Goal: Navigation & Orientation: Find specific page/section

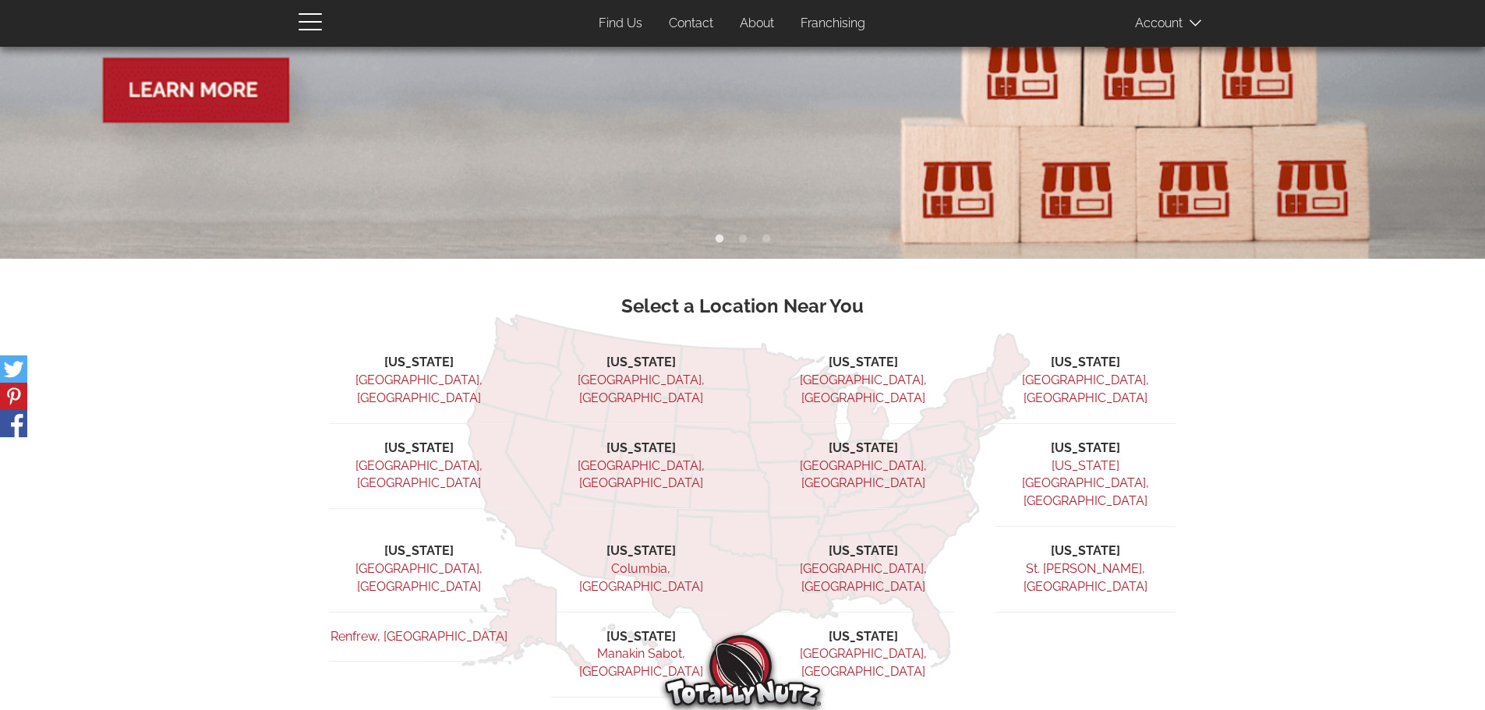
scroll to position [312, 0]
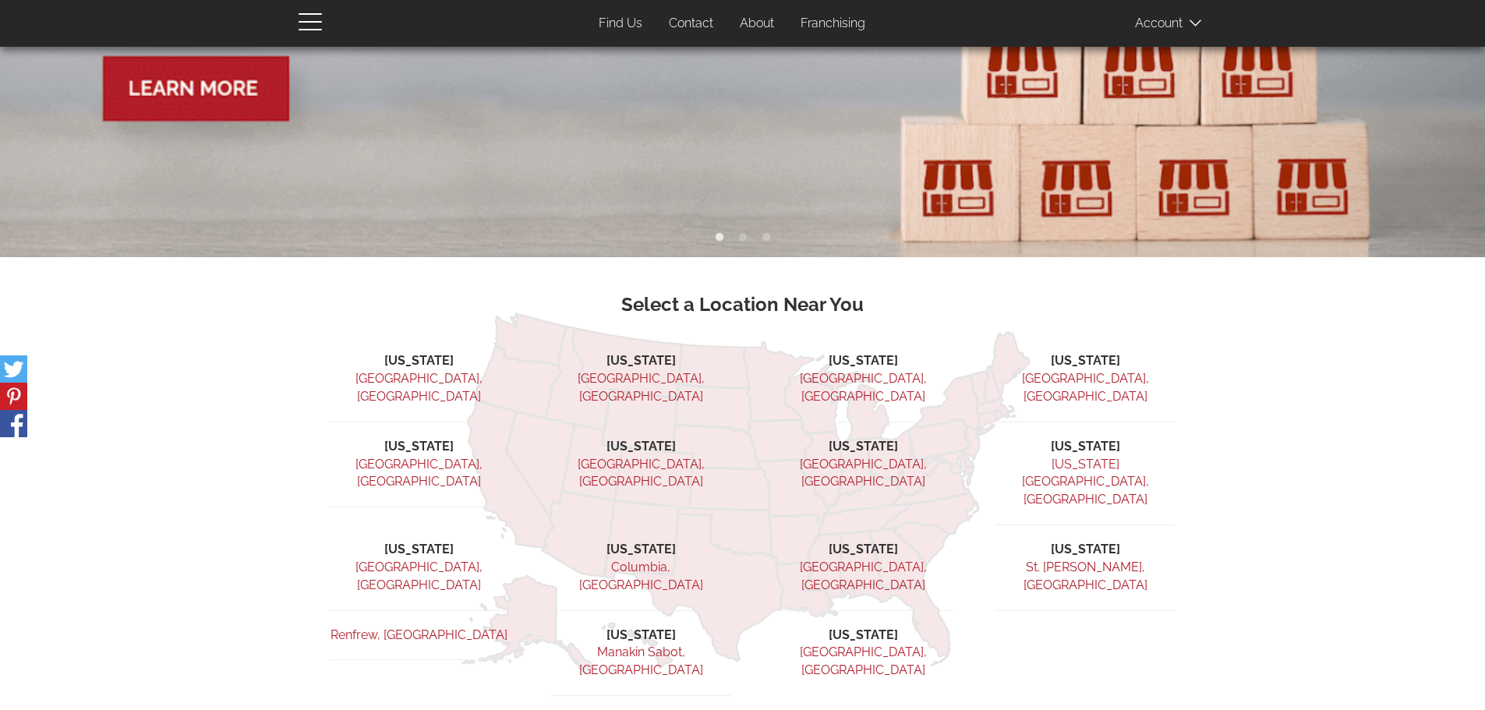
click at [851, 373] on link "[GEOGRAPHIC_DATA], [GEOGRAPHIC_DATA]" at bounding box center [863, 387] width 127 height 33
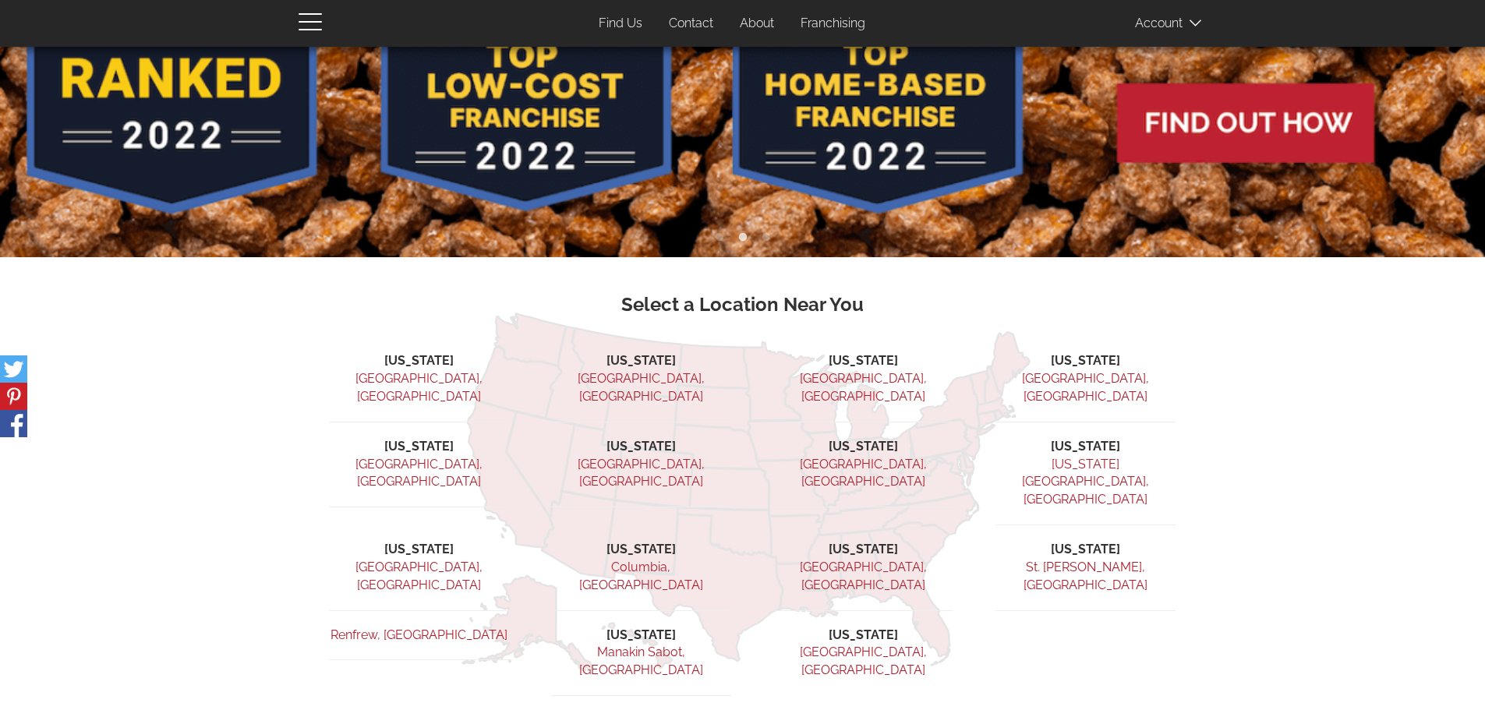
click at [866, 560] on link "[GEOGRAPHIC_DATA], [GEOGRAPHIC_DATA]" at bounding box center [863, 576] width 127 height 33
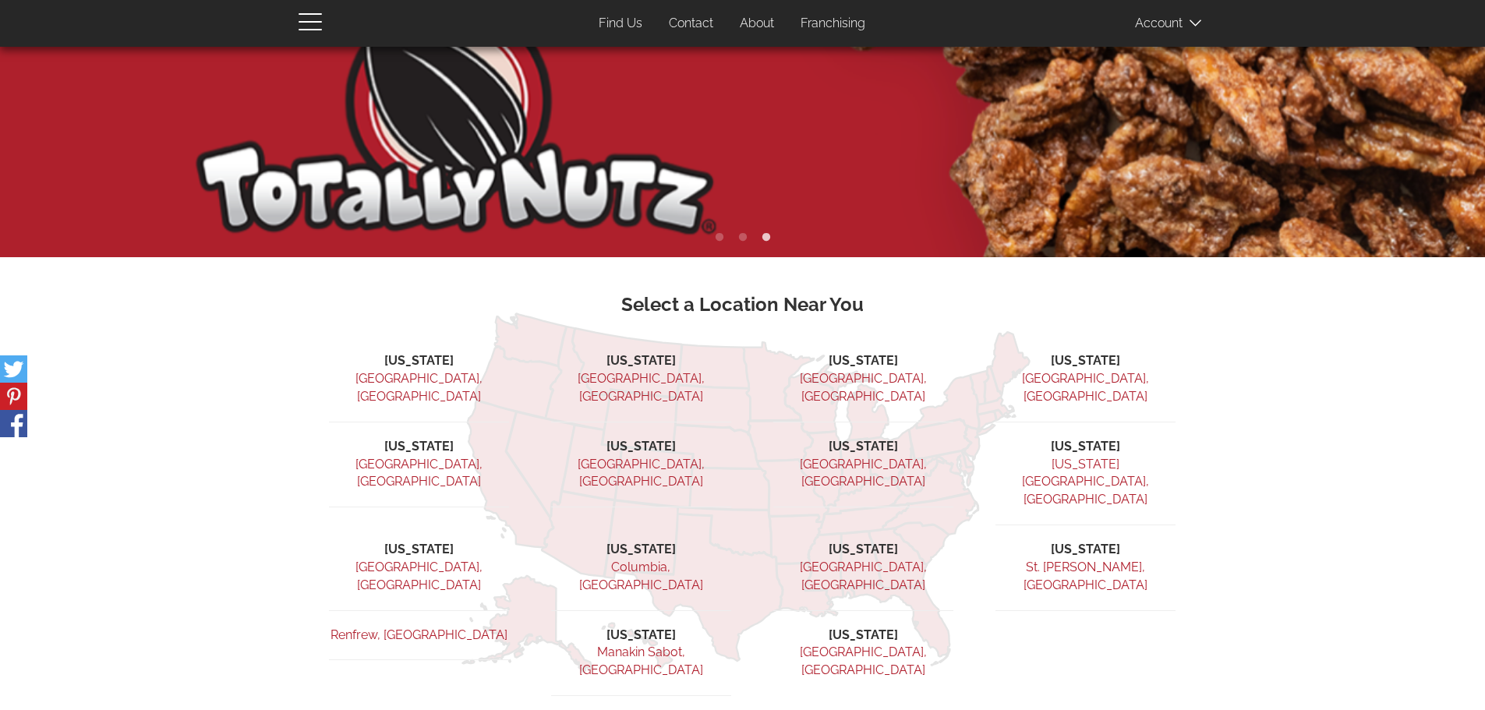
click at [1071, 457] on link "[US_STATE][GEOGRAPHIC_DATA], [GEOGRAPHIC_DATA]" at bounding box center [1085, 482] width 127 height 51
click at [643, 645] on link "Manakin Sabot, [GEOGRAPHIC_DATA]" at bounding box center [641, 661] width 124 height 33
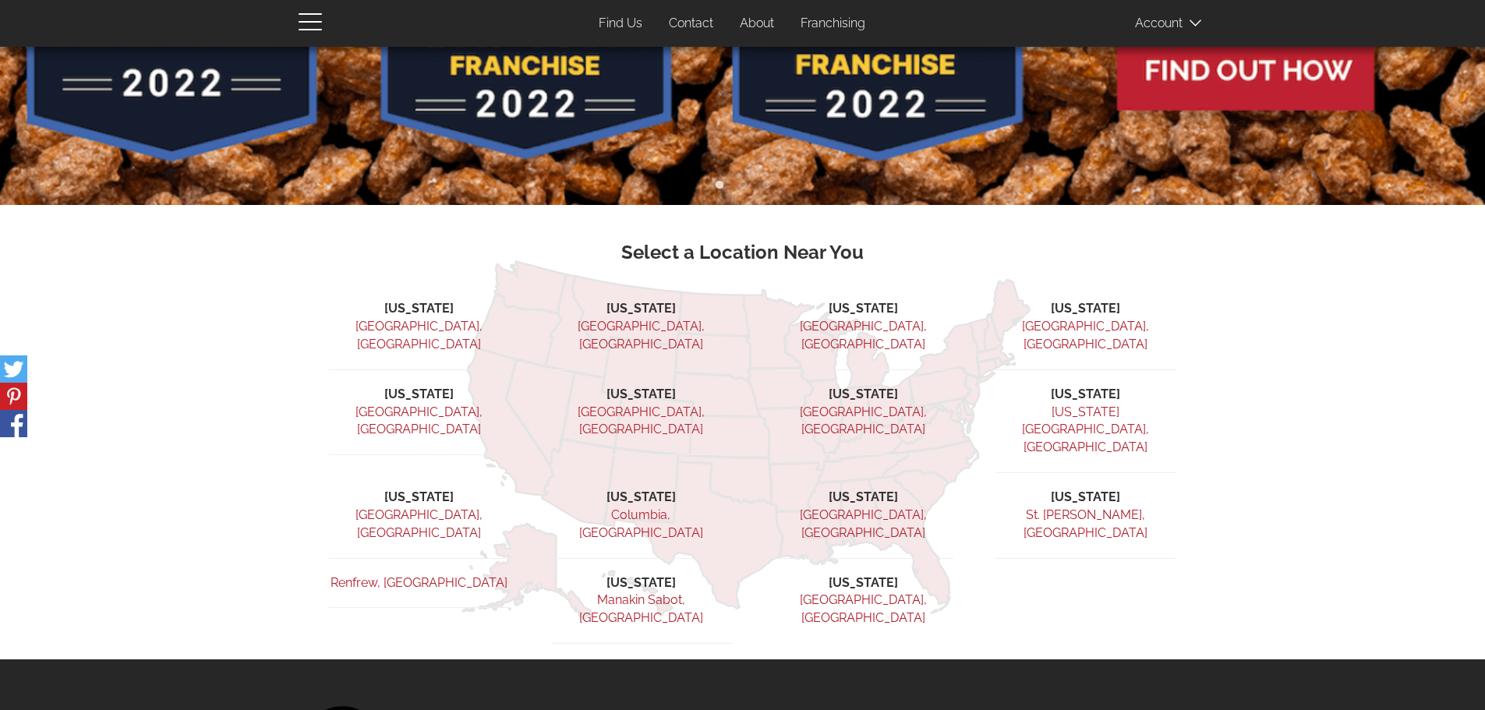
scroll to position [390, 0]
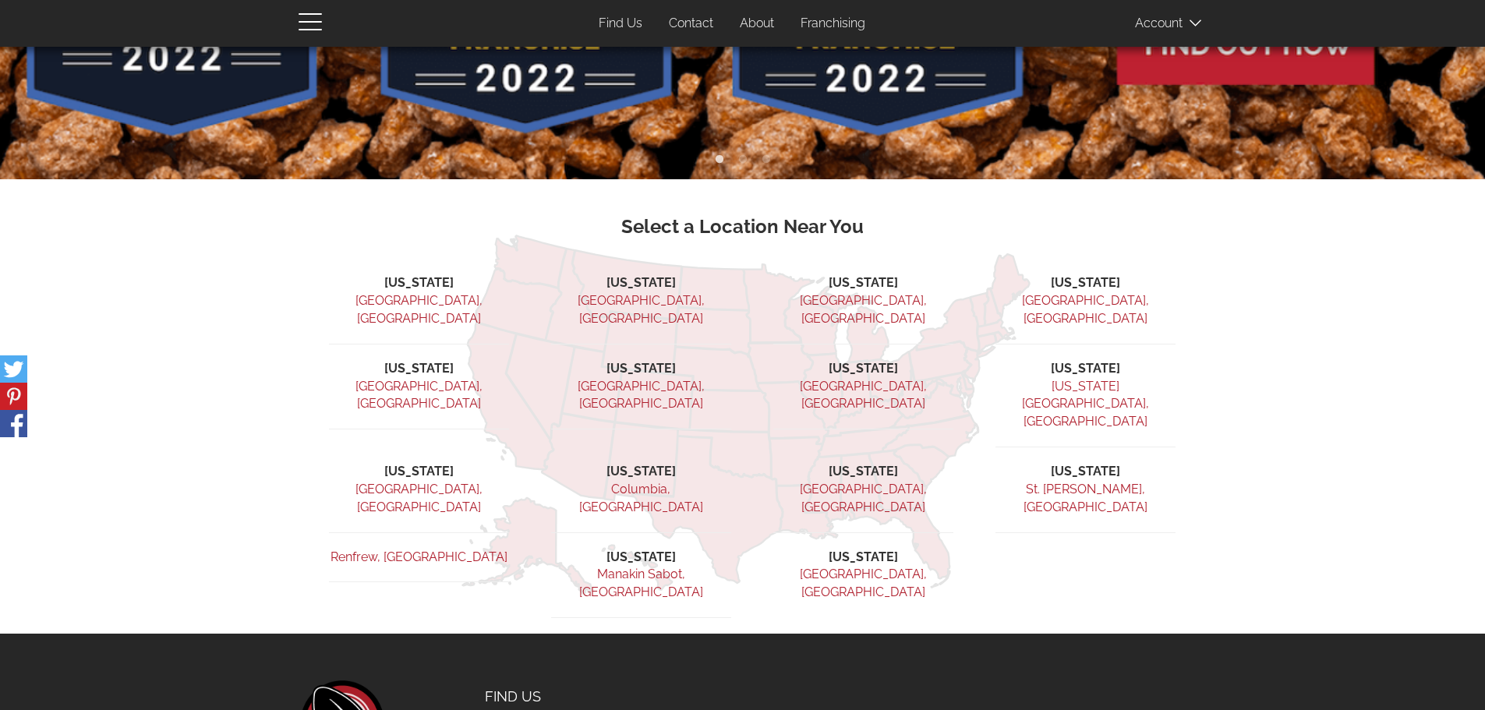
click at [400, 296] on link "[GEOGRAPHIC_DATA], [GEOGRAPHIC_DATA]" at bounding box center [419, 309] width 127 height 33
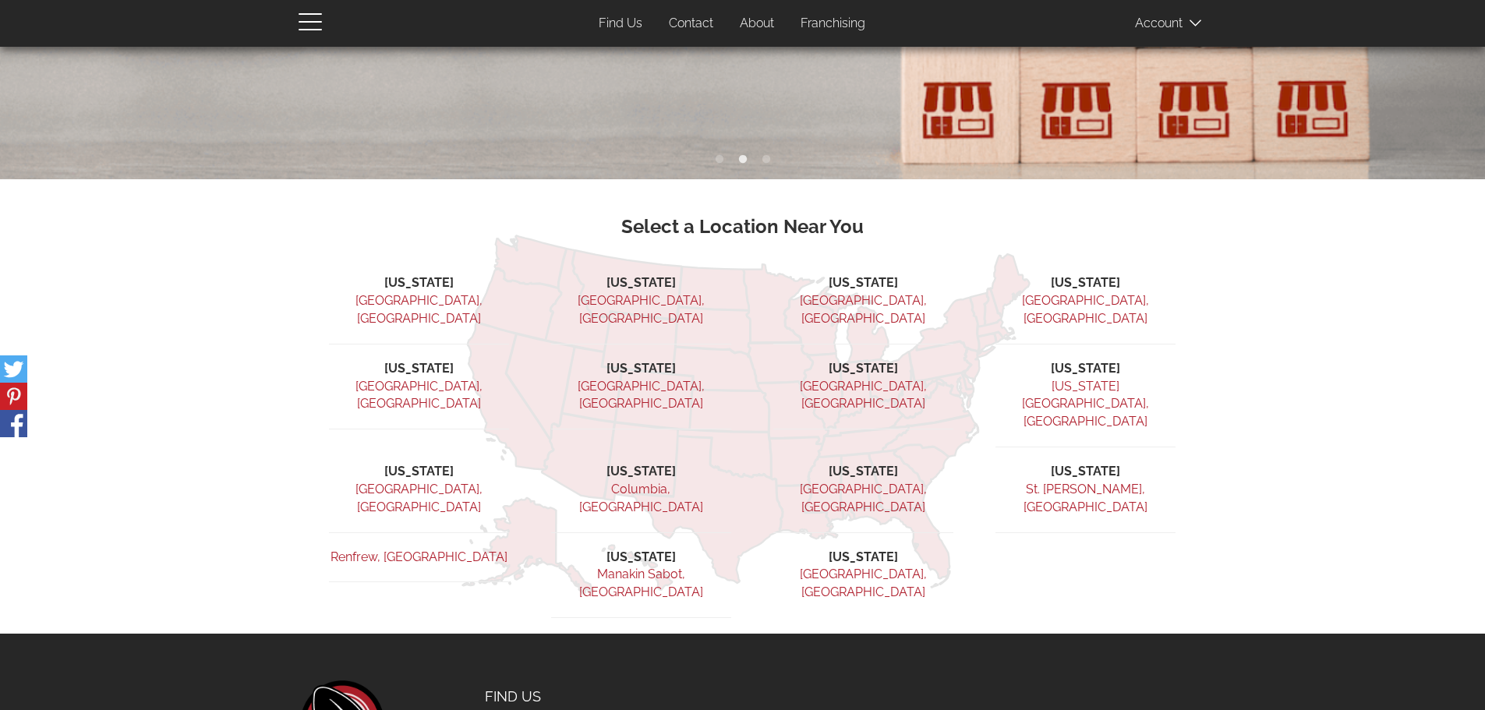
click at [409, 379] on link "[GEOGRAPHIC_DATA], [GEOGRAPHIC_DATA]" at bounding box center [419, 395] width 127 height 33
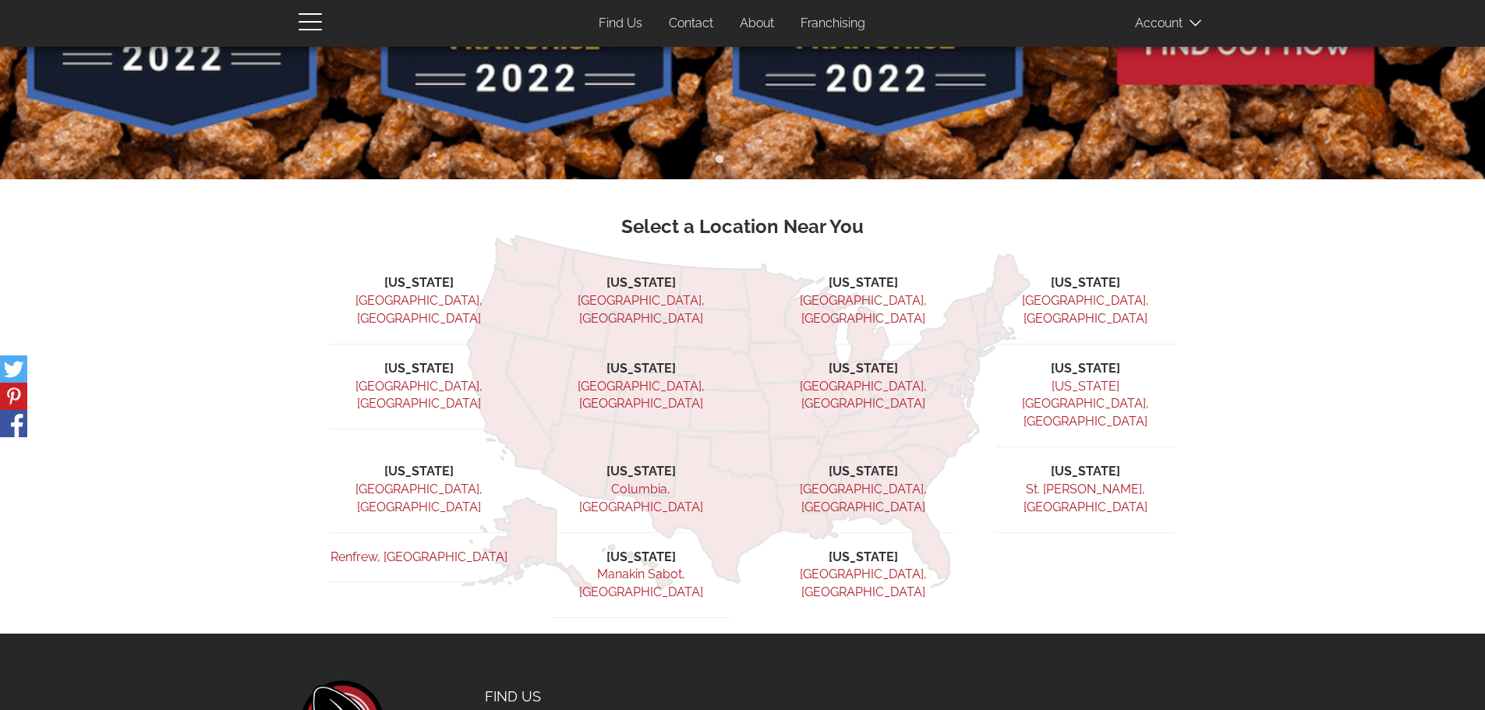
click at [411, 482] on link "[GEOGRAPHIC_DATA], [GEOGRAPHIC_DATA]" at bounding box center [419, 498] width 127 height 33
click at [416, 550] on link "Renfrew, [GEOGRAPHIC_DATA]" at bounding box center [419, 557] width 177 height 15
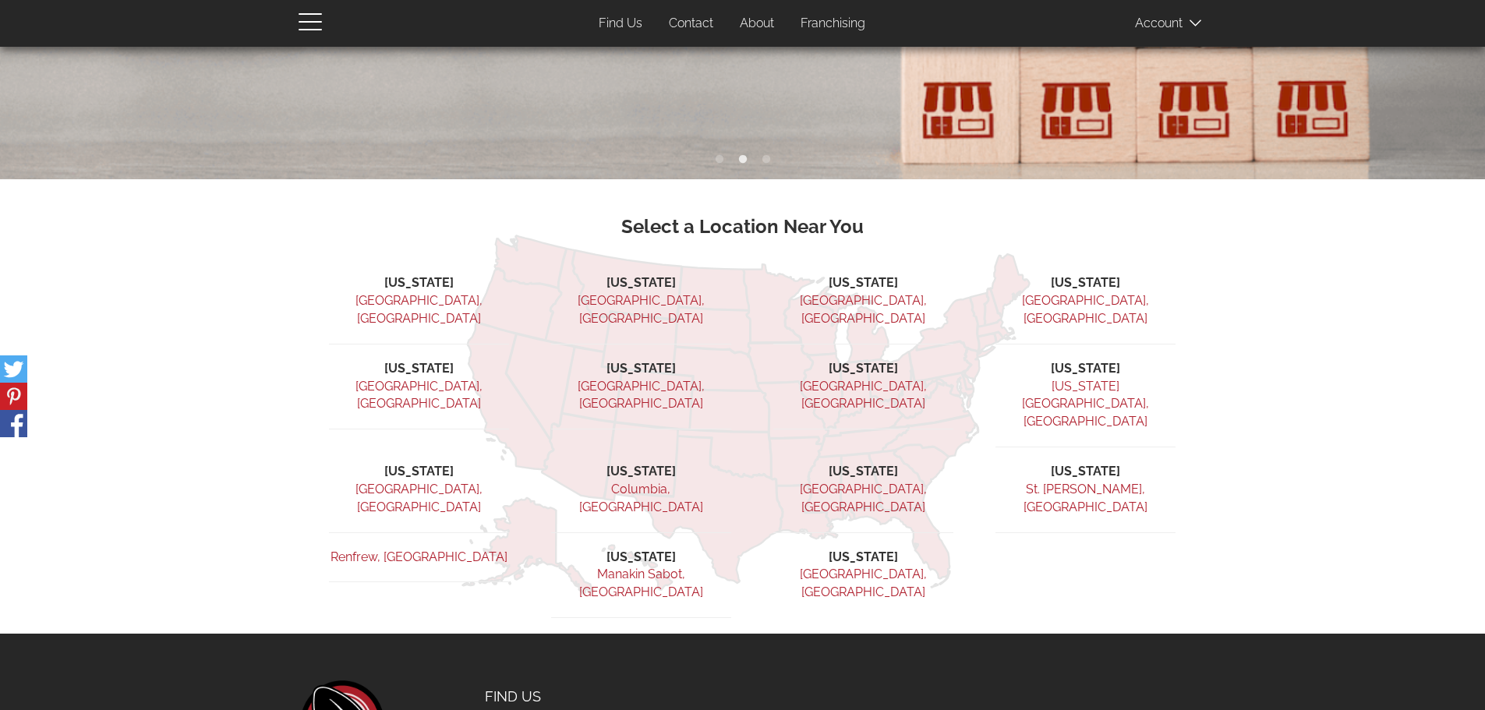
click at [632, 296] on link "[GEOGRAPHIC_DATA], [GEOGRAPHIC_DATA]" at bounding box center [641, 309] width 127 height 33
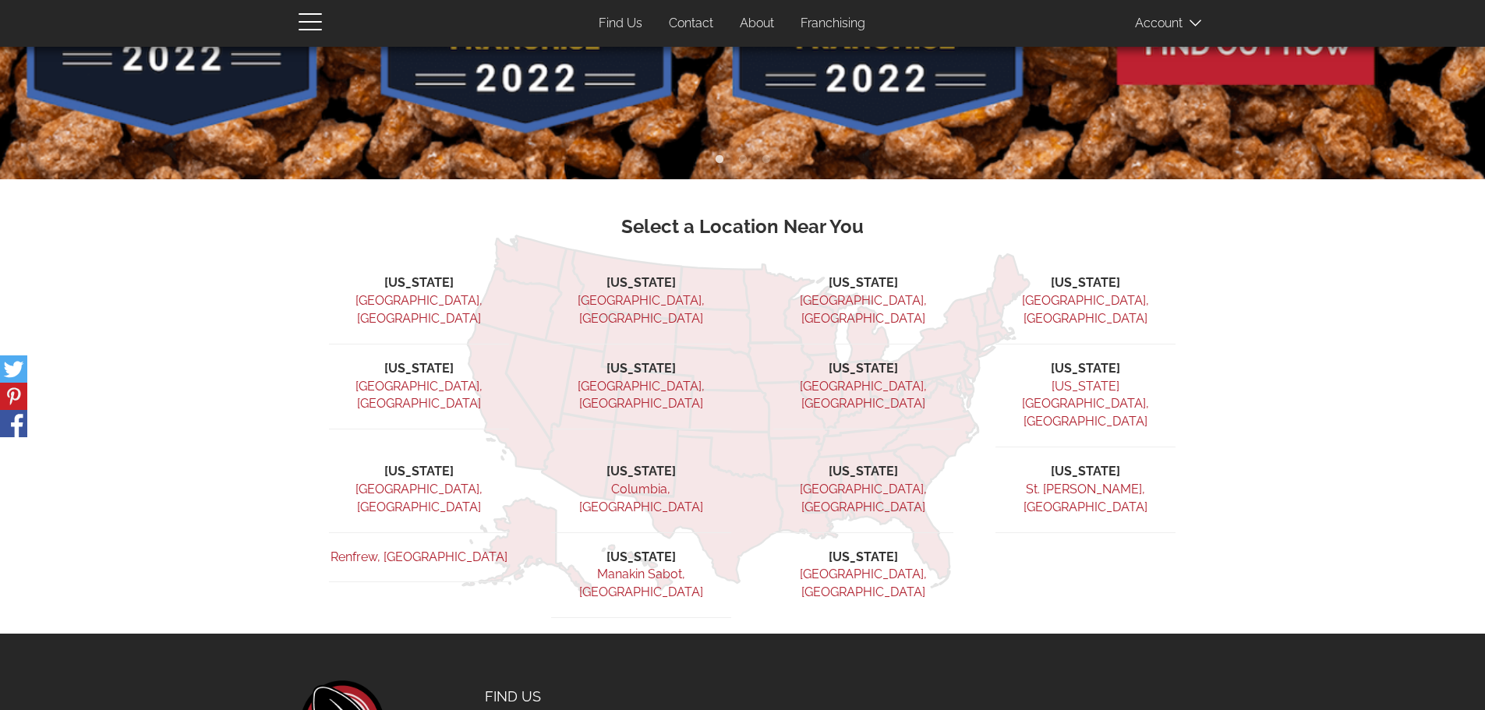
click at [642, 379] on link "[GEOGRAPHIC_DATA], [GEOGRAPHIC_DATA]" at bounding box center [641, 395] width 127 height 33
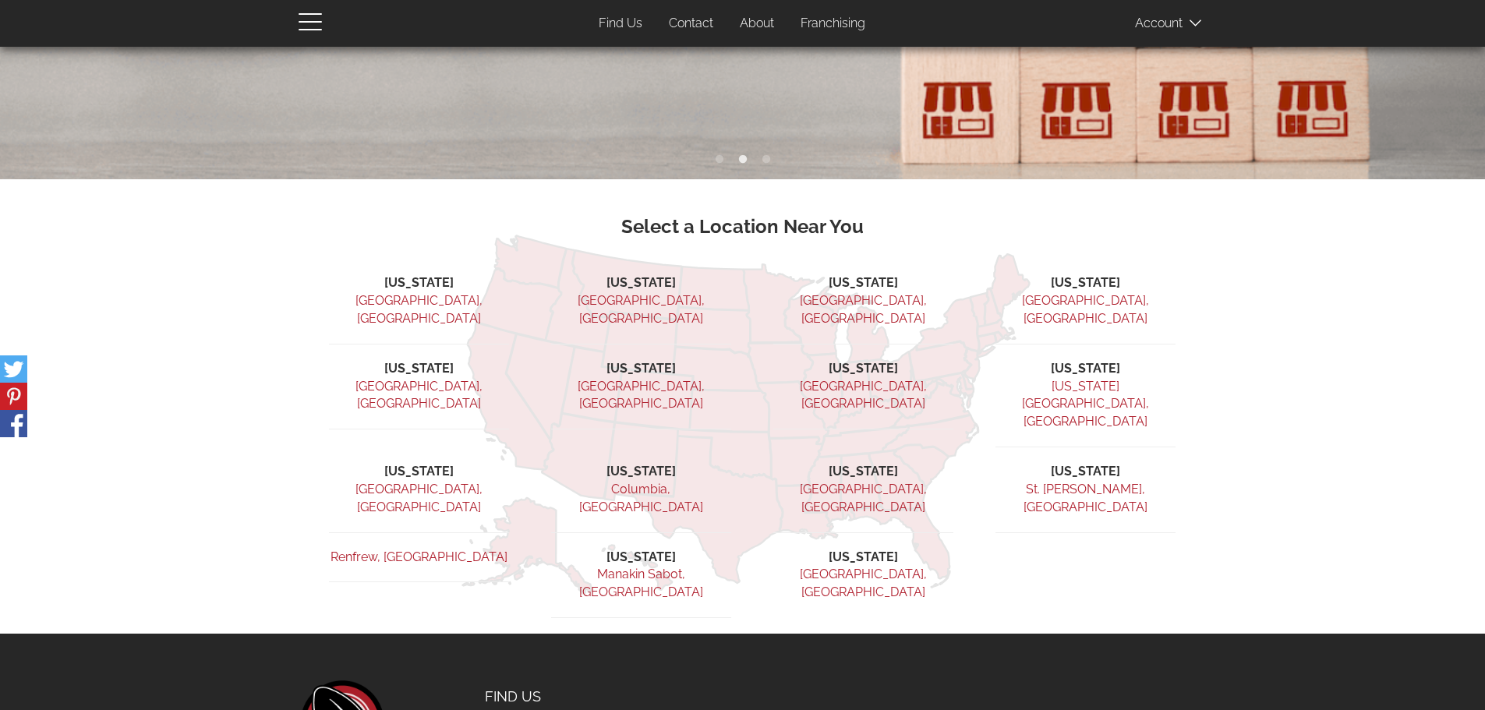
click at [655, 567] on link "Manakin Sabot, [GEOGRAPHIC_DATA]" at bounding box center [641, 583] width 124 height 33
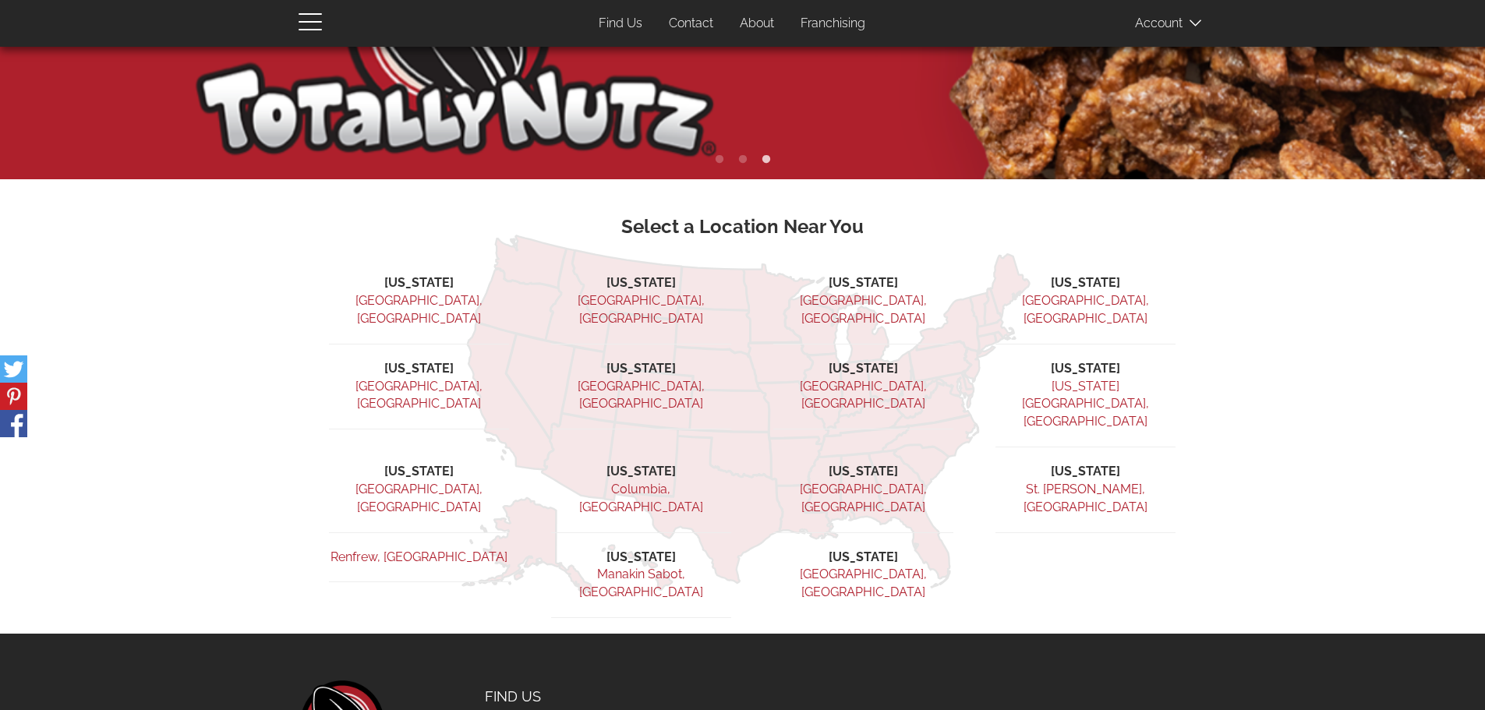
click at [639, 482] on link "Columbia, [GEOGRAPHIC_DATA]" at bounding box center [641, 498] width 124 height 33
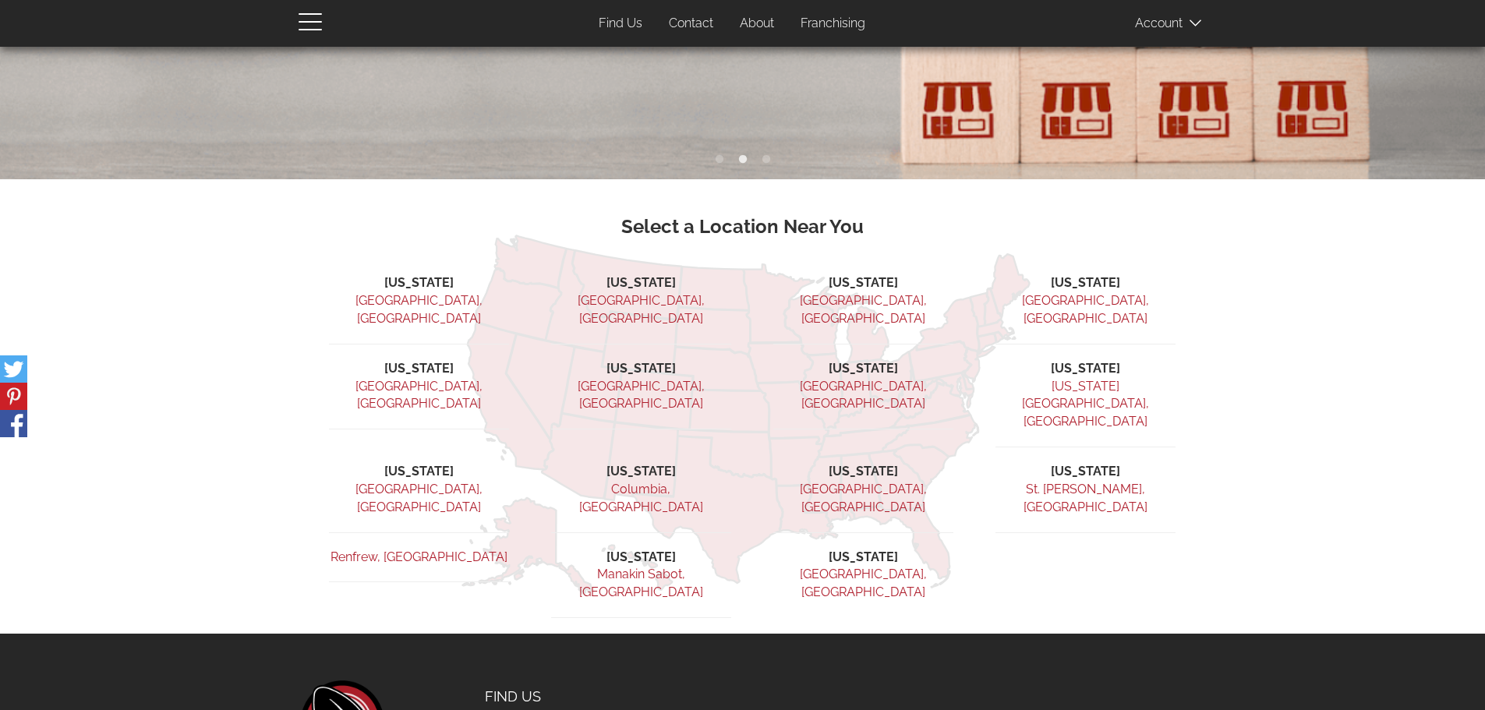
click at [863, 296] on link "[GEOGRAPHIC_DATA], [GEOGRAPHIC_DATA]" at bounding box center [863, 309] width 127 height 33
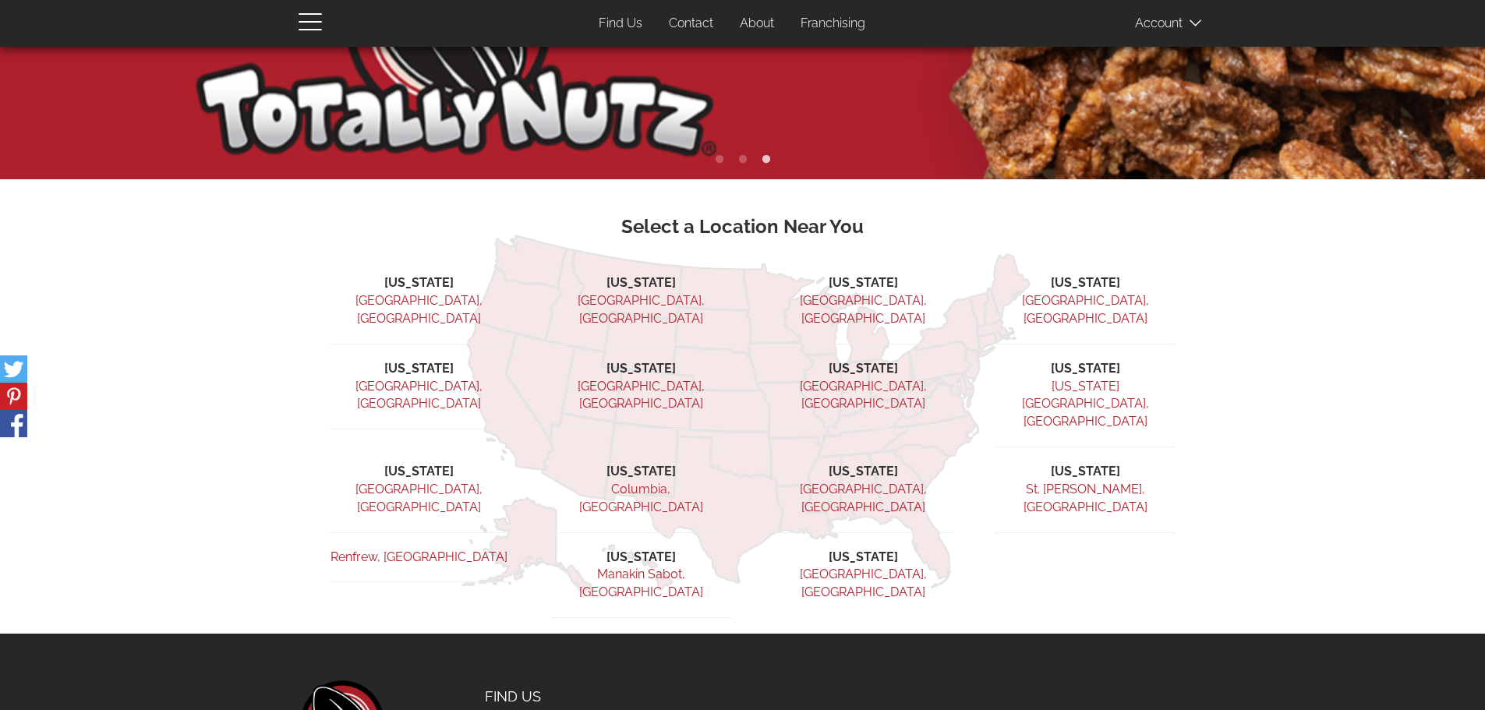
click at [875, 379] on link "[GEOGRAPHIC_DATA], [GEOGRAPHIC_DATA]" at bounding box center [863, 395] width 127 height 33
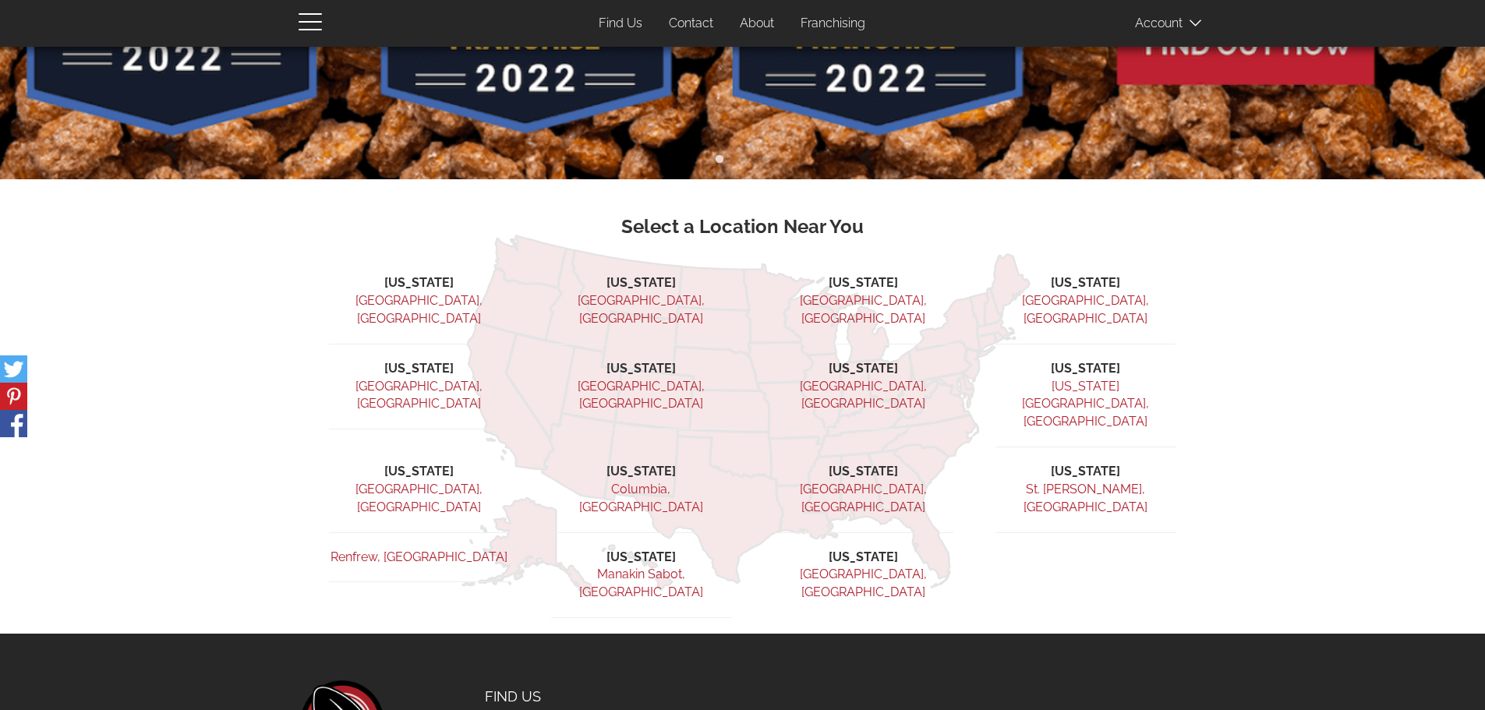
click at [853, 567] on link "[GEOGRAPHIC_DATA], [GEOGRAPHIC_DATA]" at bounding box center [863, 583] width 127 height 33
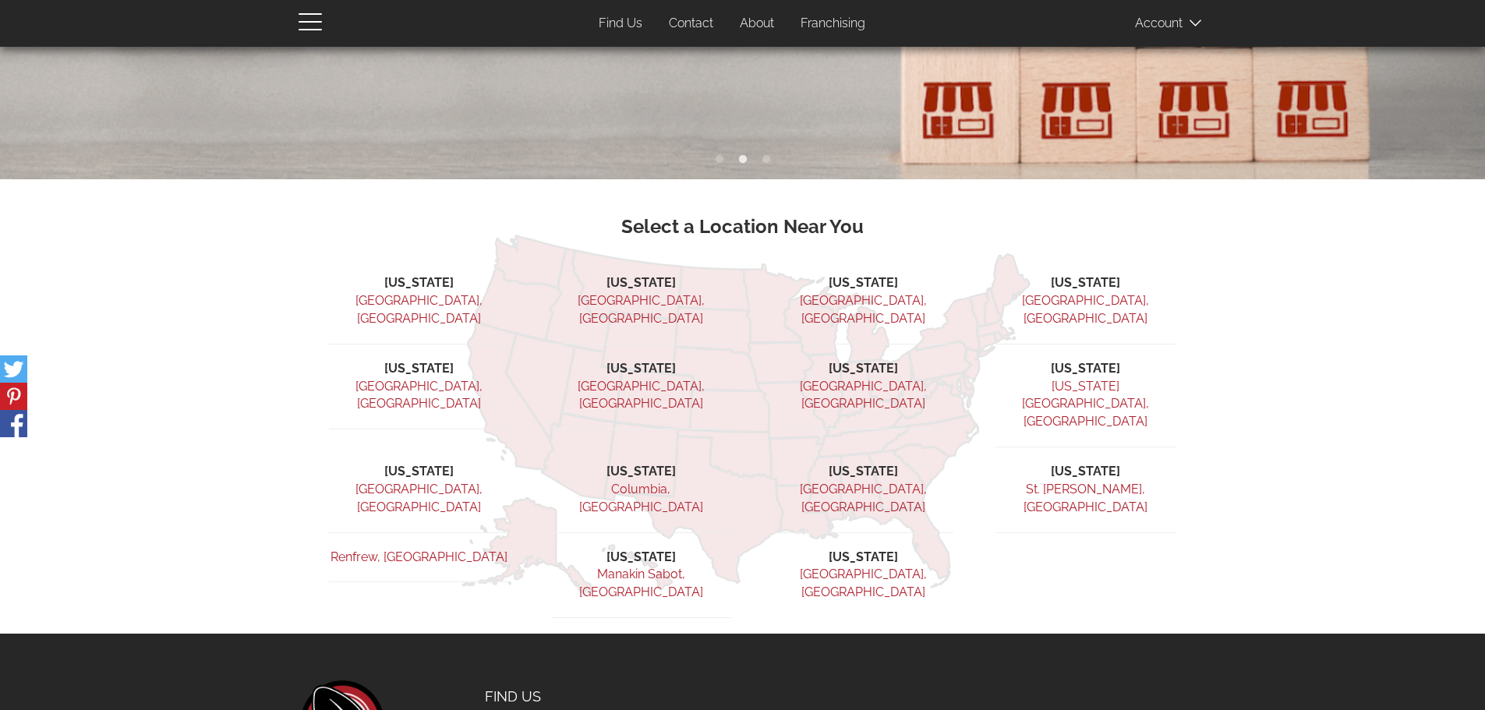
click at [1092, 294] on link "[GEOGRAPHIC_DATA], [GEOGRAPHIC_DATA]" at bounding box center [1085, 309] width 127 height 33
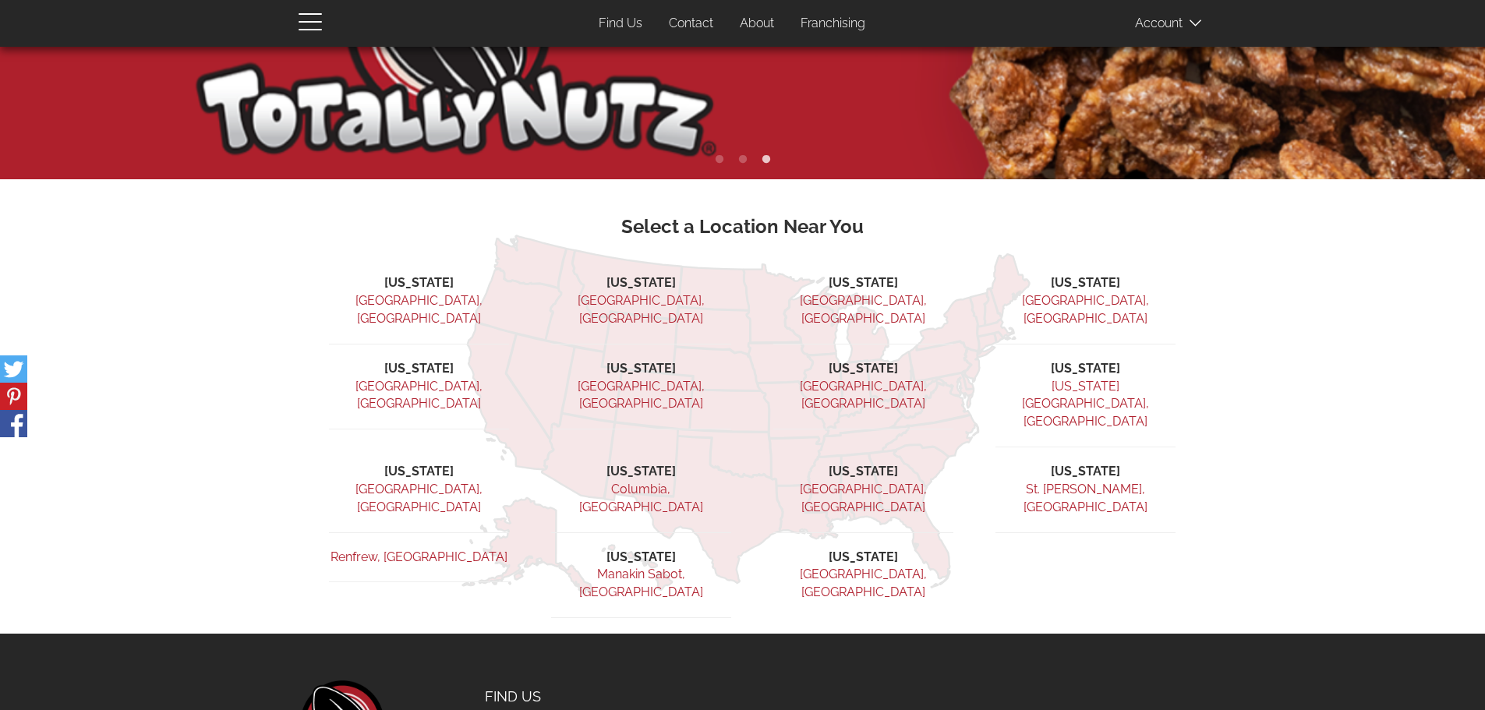
click at [1082, 482] on link "St. [PERSON_NAME], [GEOGRAPHIC_DATA]" at bounding box center [1086, 498] width 124 height 33
